Goal: Check status: Check status

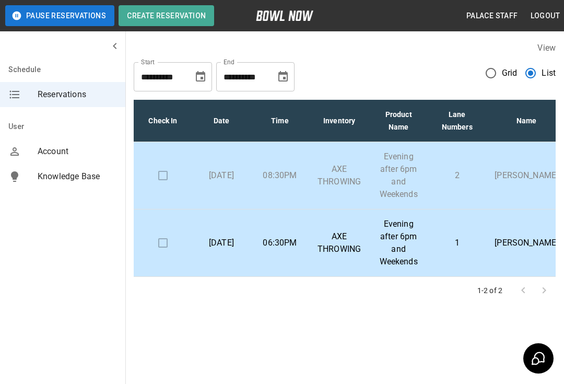
click at [462, 230] on td "1" at bounding box center [457, 242] width 58 height 67
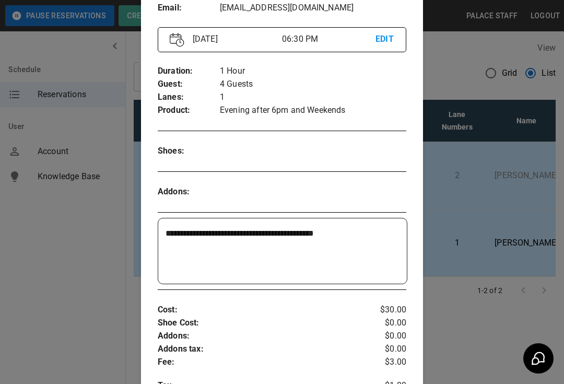
scroll to position [126, 0]
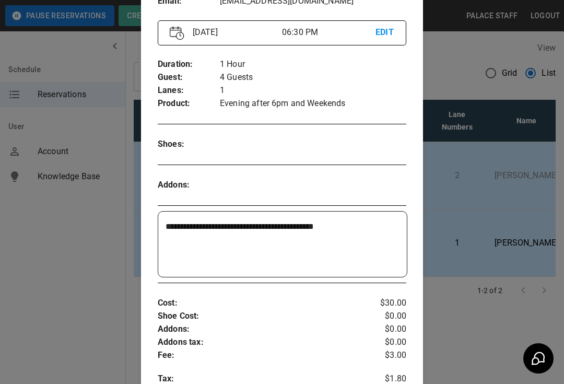
click at [481, 338] on div at bounding box center [282, 192] width 564 height 384
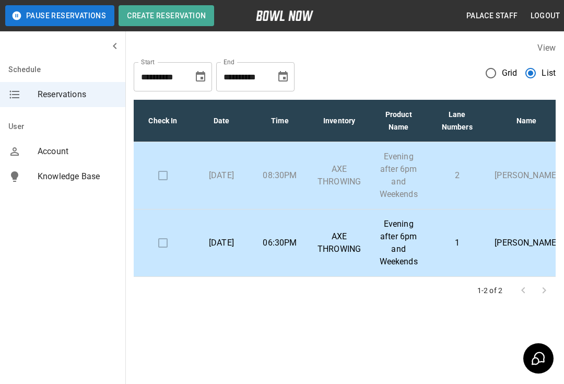
click at [486, 287] on p "1-2 of 2" at bounding box center [489, 290] width 25 height 10
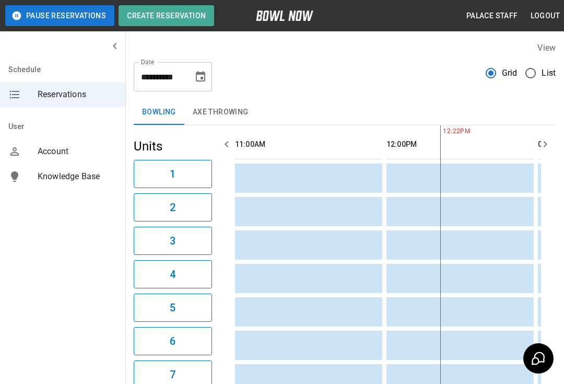
scroll to position [0, 151]
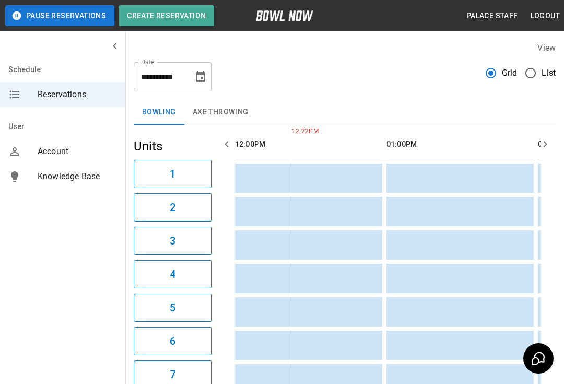
click at [224, 111] on button "AXE THROWING" at bounding box center [220, 112] width 73 height 25
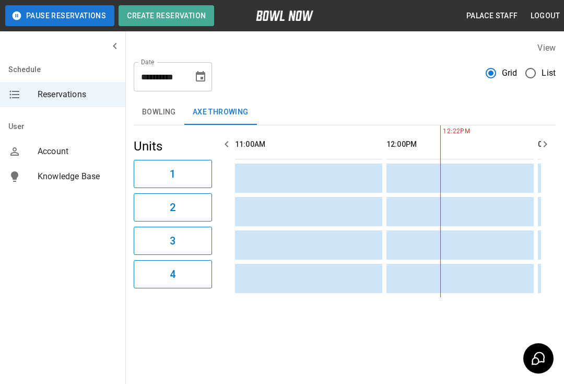
scroll to position [0, 0]
click at [185, 74] on input "**********" at bounding box center [160, 76] width 52 height 29
click at [432, 97] on div "**********" at bounding box center [344, 169] width 439 height 272
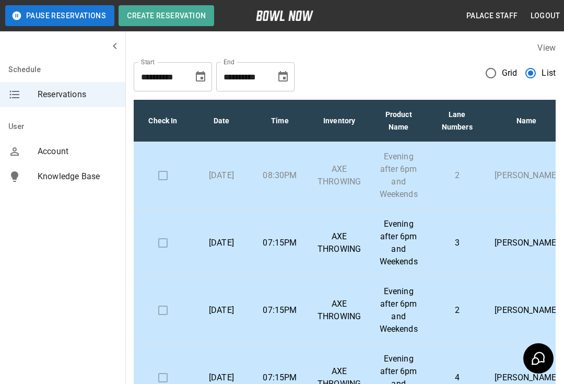
click at [181, 75] on input "**********" at bounding box center [160, 76] width 52 height 29
click at [195, 80] on icon "Choose date, selected date is Sep 25, 2025" at bounding box center [200, 77] width 13 height 13
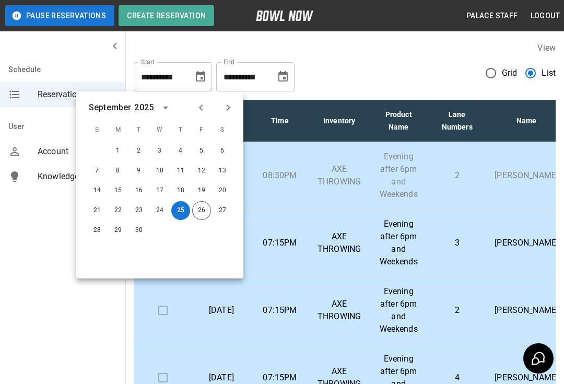
click at [177, 213] on button "25" at bounding box center [180, 210] width 19 height 19
click at [180, 205] on button "25" at bounding box center [180, 210] width 19 height 19
click at [289, 75] on icon "Choose date, selected date is Oct 25, 2025" at bounding box center [283, 77] width 13 height 13
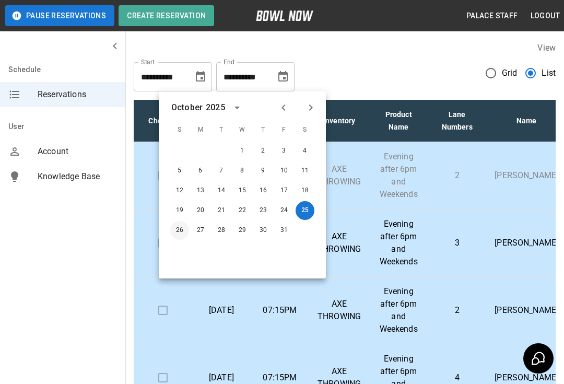
click at [175, 231] on button "26" at bounding box center [179, 230] width 19 height 19
type input "**********"
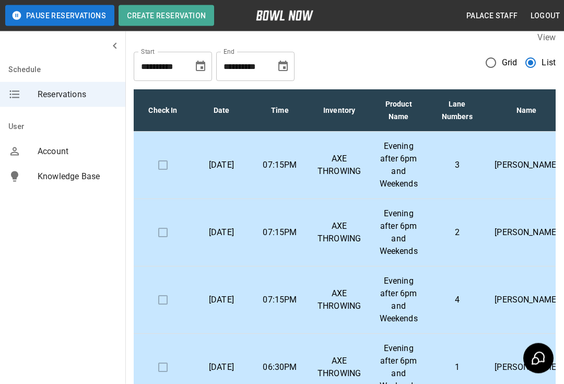
click at [286, 66] on icon "Choose date, selected date is Oct 26, 2025" at bounding box center [283, 67] width 13 height 13
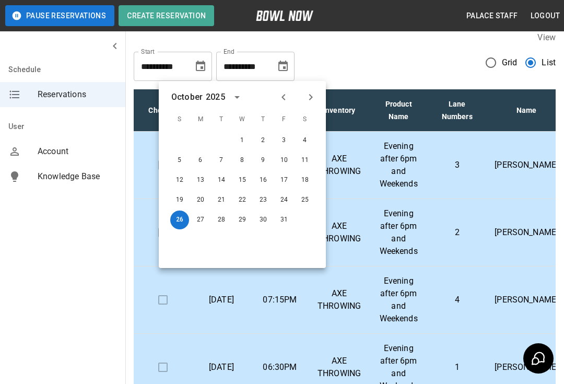
click at [284, 95] on icon "Previous month" at bounding box center [284, 97] width 4 height 6
click at [307, 192] on button "27" at bounding box center [305, 200] width 19 height 19
type input "**********"
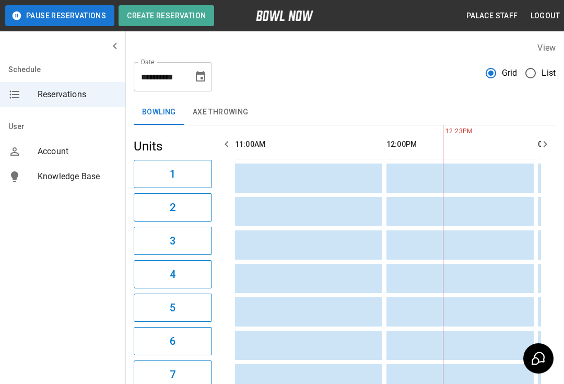
scroll to position [0, 151]
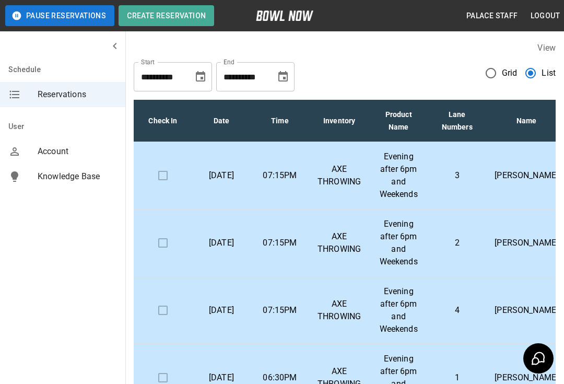
click at [267, 64] on input "**********" at bounding box center [242, 76] width 52 height 29
click at [280, 80] on icon "Choose date, selected date is Oct 26, 2025" at bounding box center [283, 77] width 13 height 13
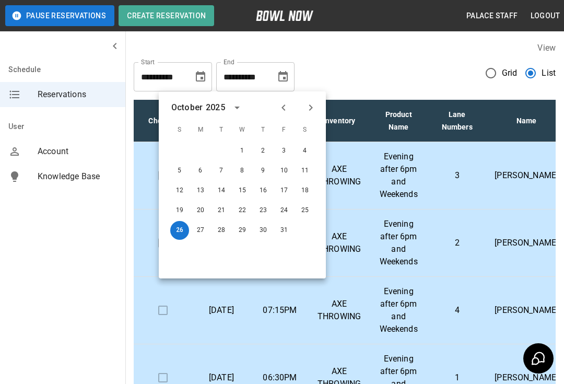
click at [282, 102] on icon "Previous month" at bounding box center [283, 107] width 13 height 13
click at [305, 208] on button "27" at bounding box center [305, 210] width 19 height 19
type input "**********"
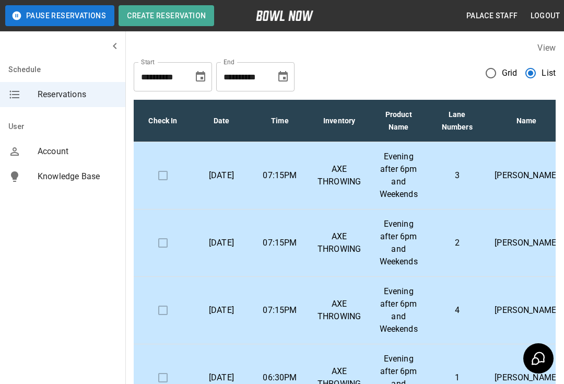
click at [541, 43] on label "View" at bounding box center [546, 48] width 18 height 10
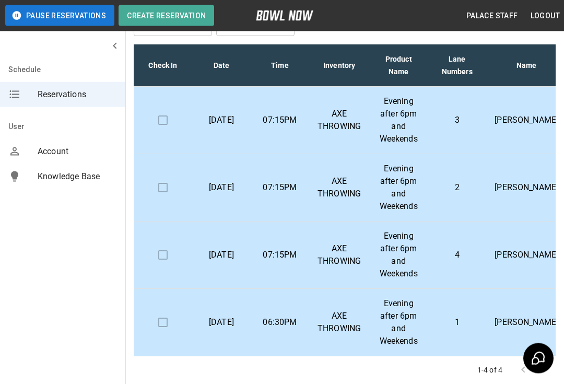
scroll to position [57, 0]
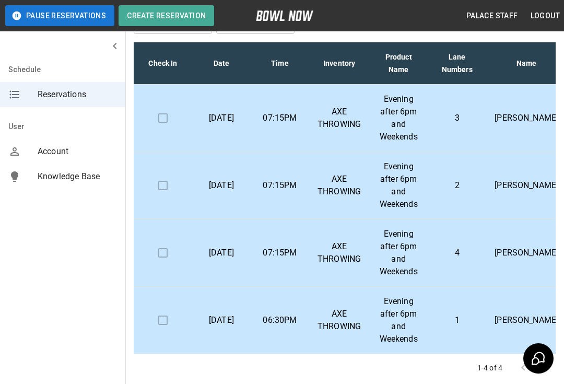
click at [352, 116] on p "AXE THROWING" at bounding box center [339, 118] width 43 height 25
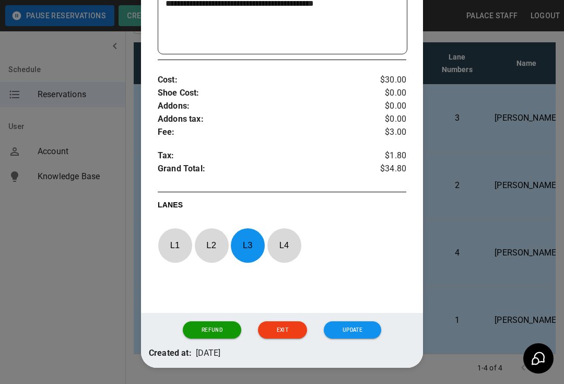
scroll to position [367, 0]
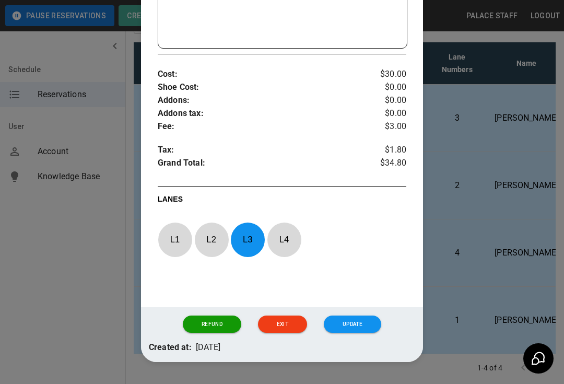
click at [488, 244] on div at bounding box center [282, 192] width 564 height 384
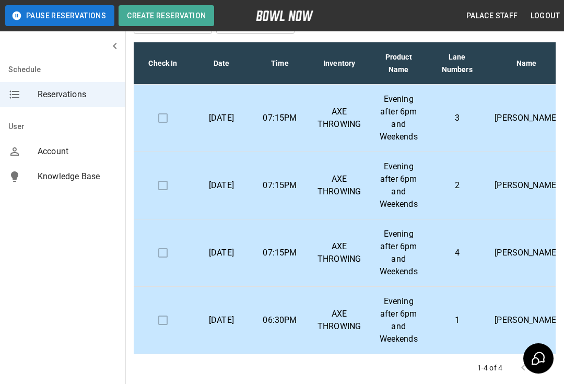
click at [496, 205] on td "[PERSON_NAME]" at bounding box center [526, 185] width 80 height 67
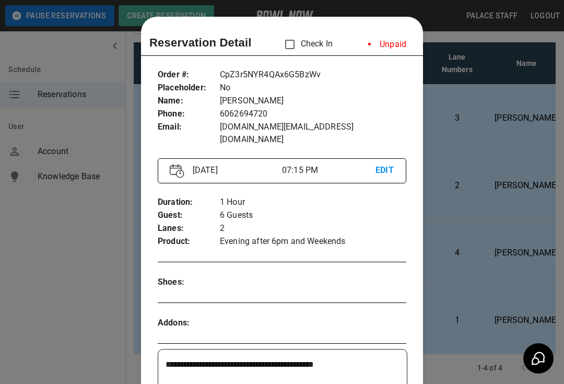
scroll to position [17, 0]
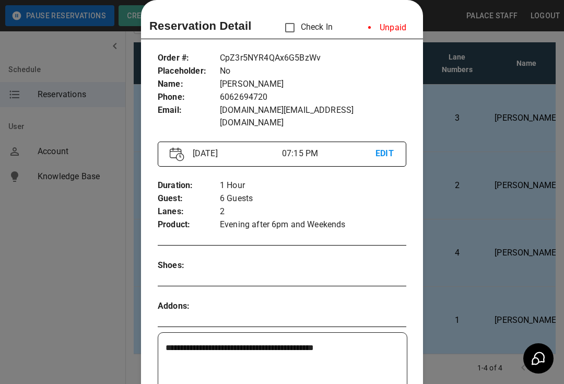
click at [494, 226] on div at bounding box center [282, 192] width 564 height 384
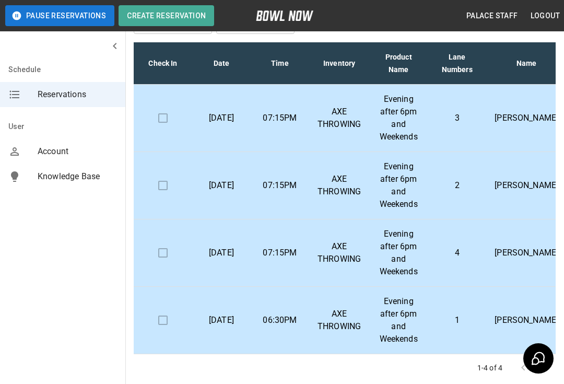
click at [452, 176] on td "2" at bounding box center [457, 185] width 58 height 67
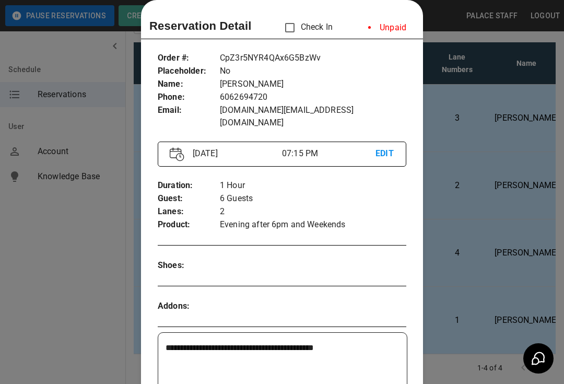
click at [492, 213] on div at bounding box center [282, 192] width 564 height 384
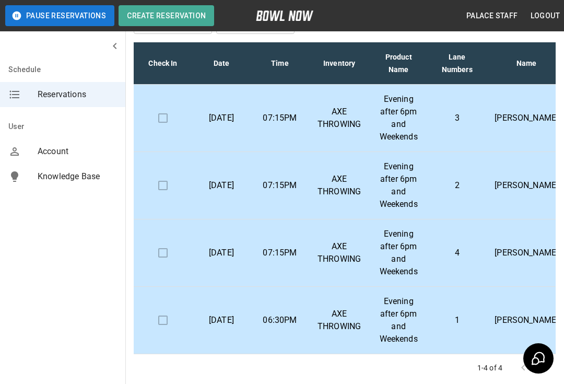
click at [472, 240] on td "4" at bounding box center [457, 252] width 58 height 67
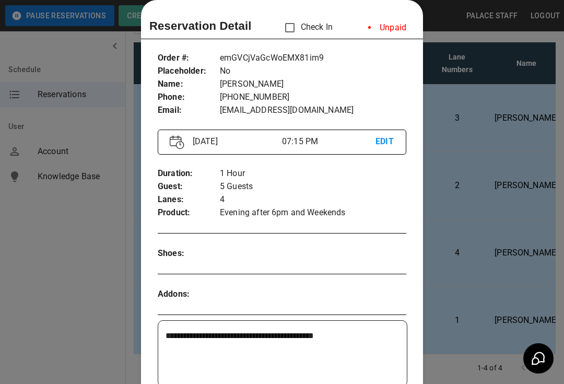
click at [489, 249] on div at bounding box center [282, 192] width 564 height 384
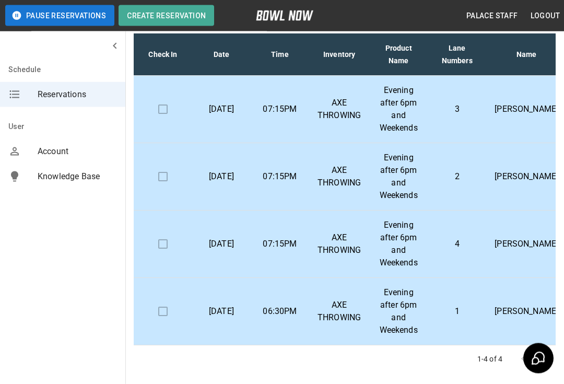
scroll to position [76, 0]
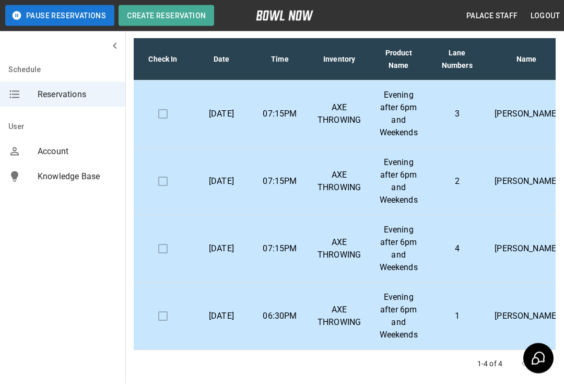
click at [432, 241] on td "4" at bounding box center [457, 249] width 58 height 67
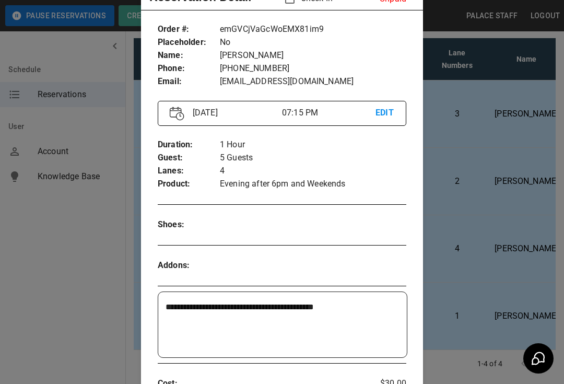
scroll to position [46, 0]
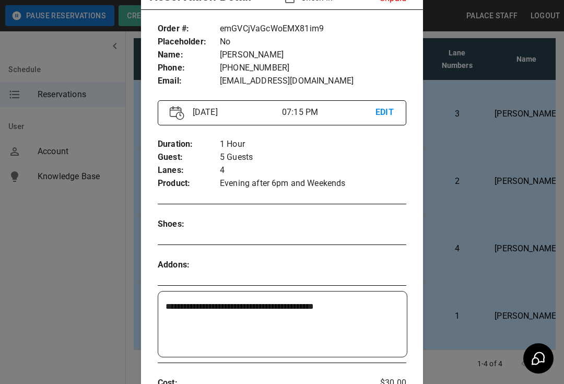
click at [458, 298] on div at bounding box center [282, 192] width 564 height 384
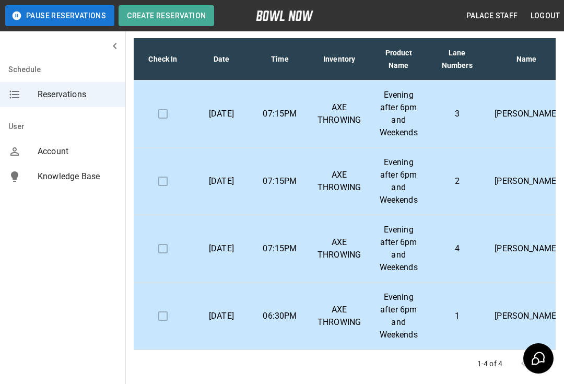
click at [462, 177] on p "2" at bounding box center [457, 181] width 42 height 13
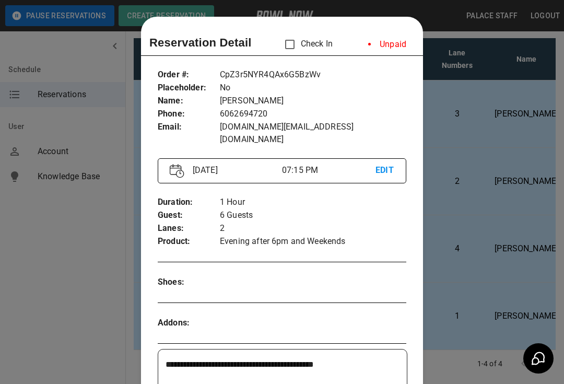
scroll to position [17, 0]
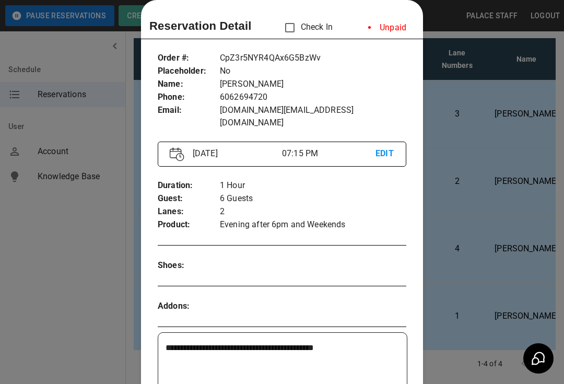
click at [508, 233] on div at bounding box center [282, 192] width 564 height 384
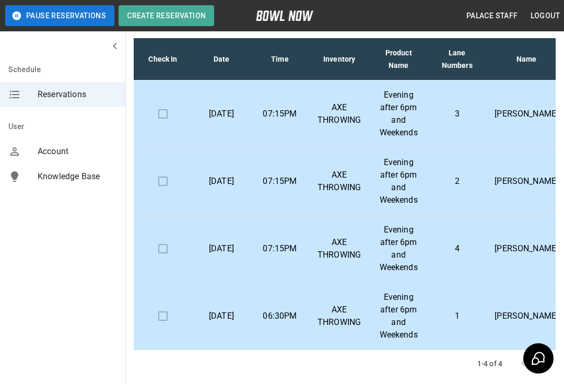
click at [467, 110] on p "3" at bounding box center [457, 114] width 42 height 13
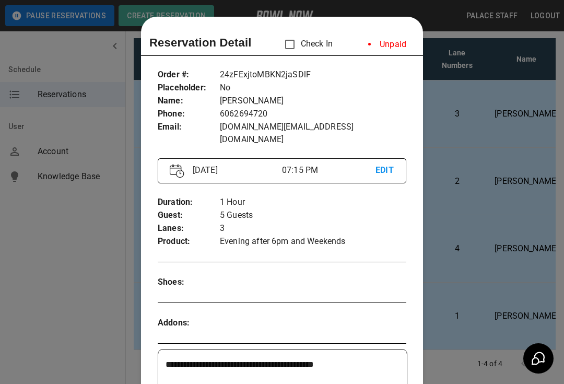
scroll to position [0, 0]
